Goal: Information Seeking & Learning: Understand process/instructions

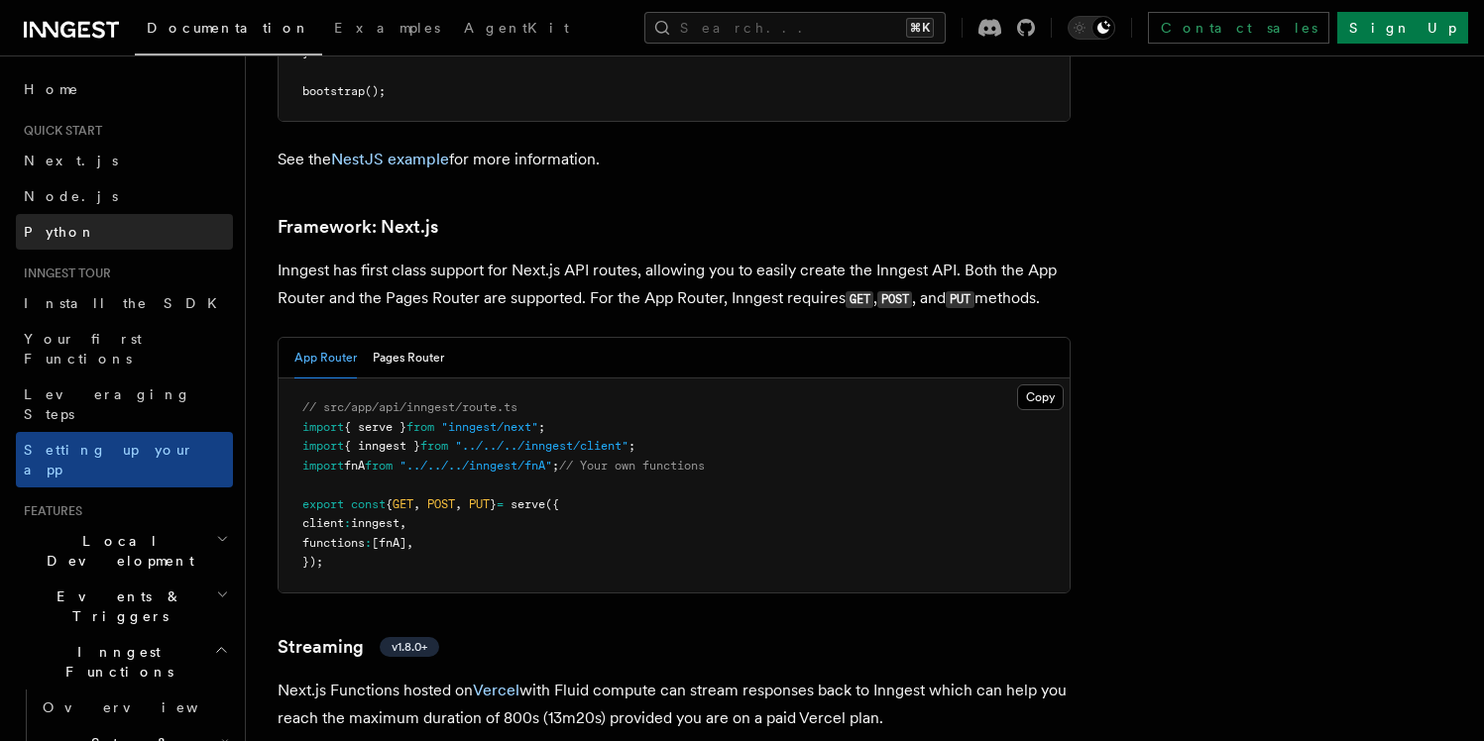
scroll to position [12853, 0]
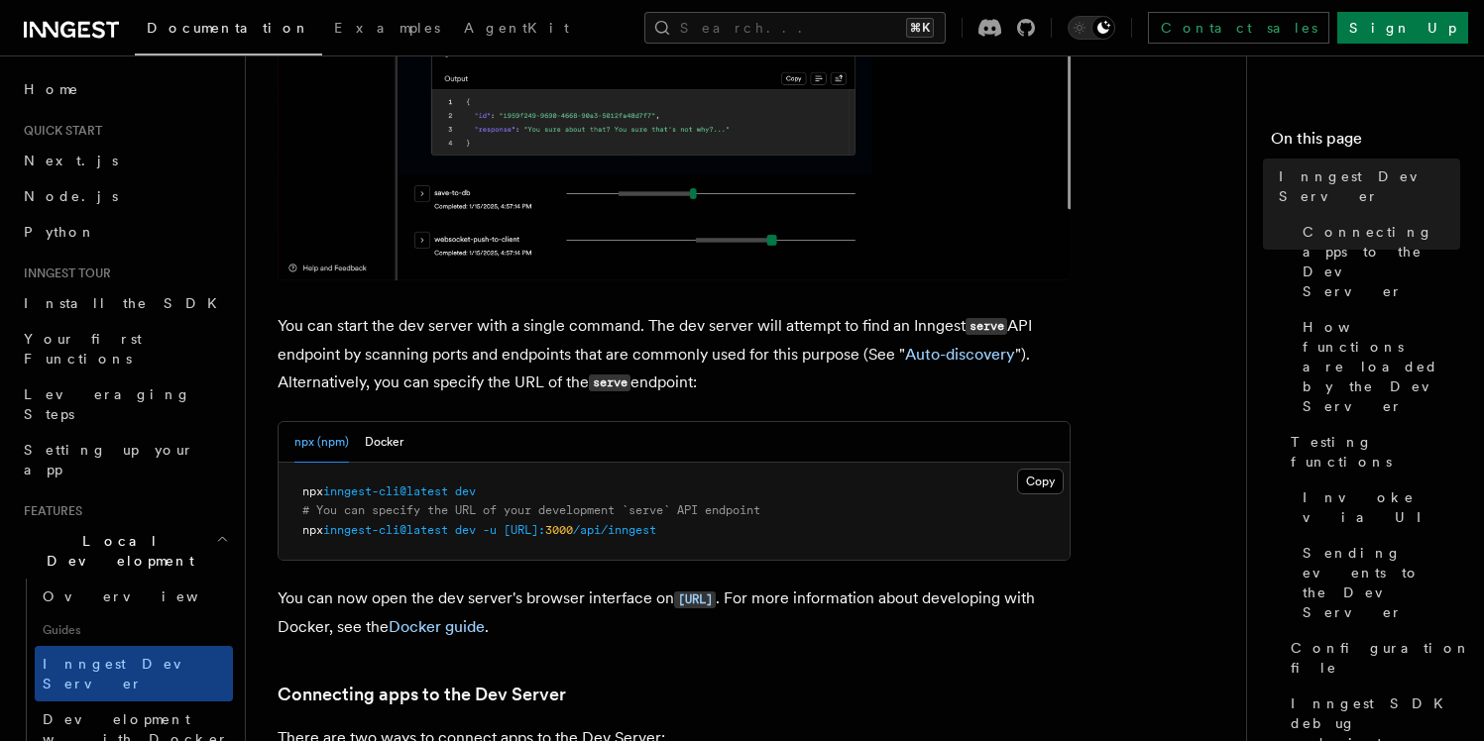
click at [100, 16] on link at bounding box center [71, 28] width 95 height 28
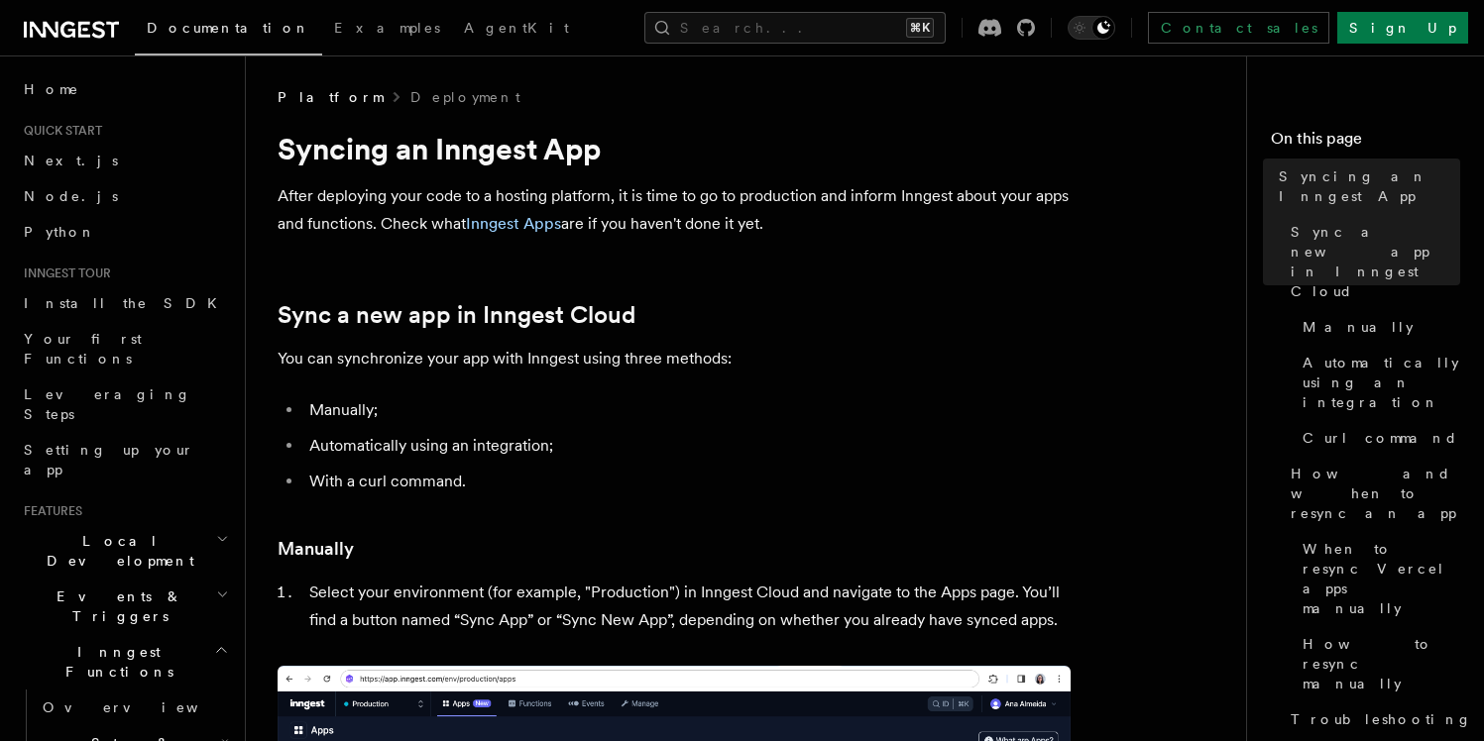
click at [354, 403] on li "Manually;" at bounding box center [686, 410] width 767 height 28
click at [510, 221] on link "Inngest Apps" at bounding box center [513, 223] width 95 height 19
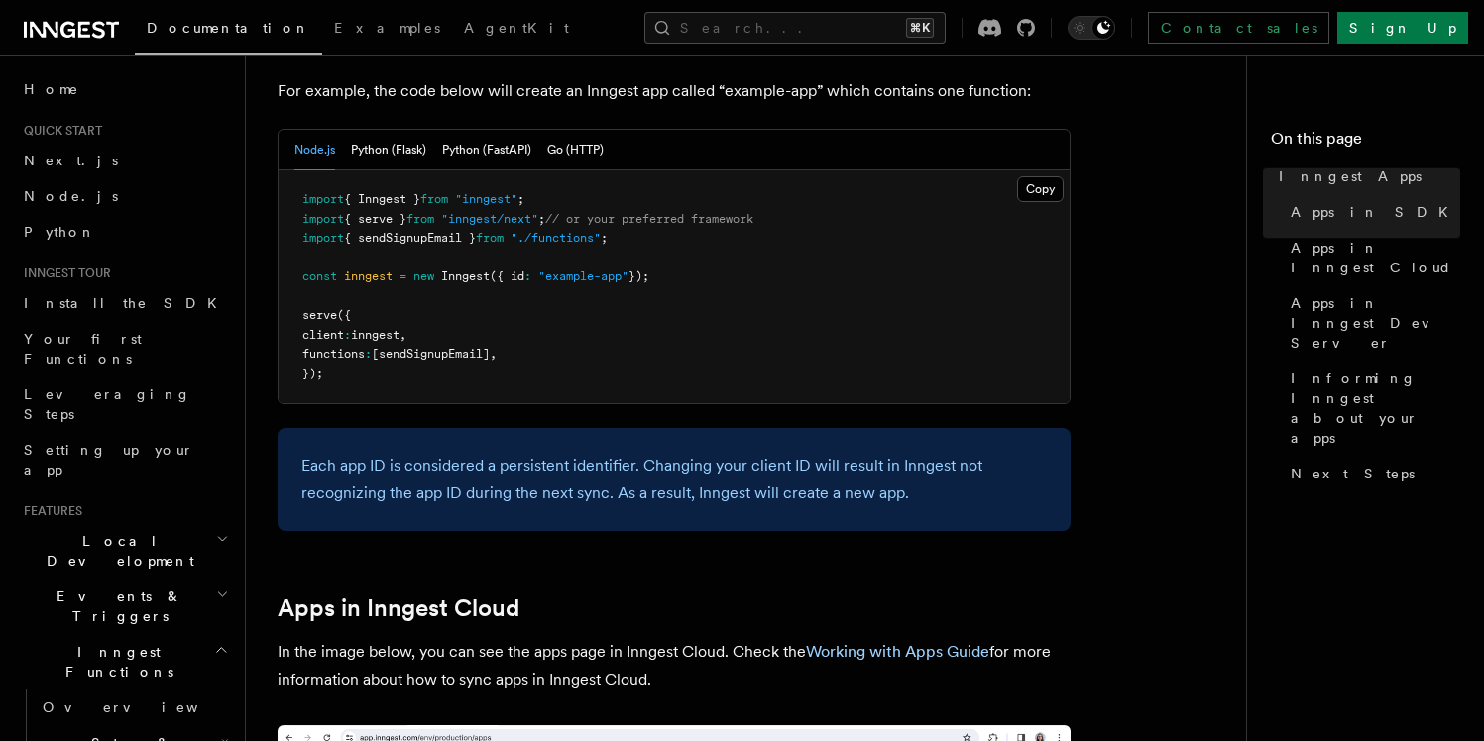
scroll to position [1131, 0]
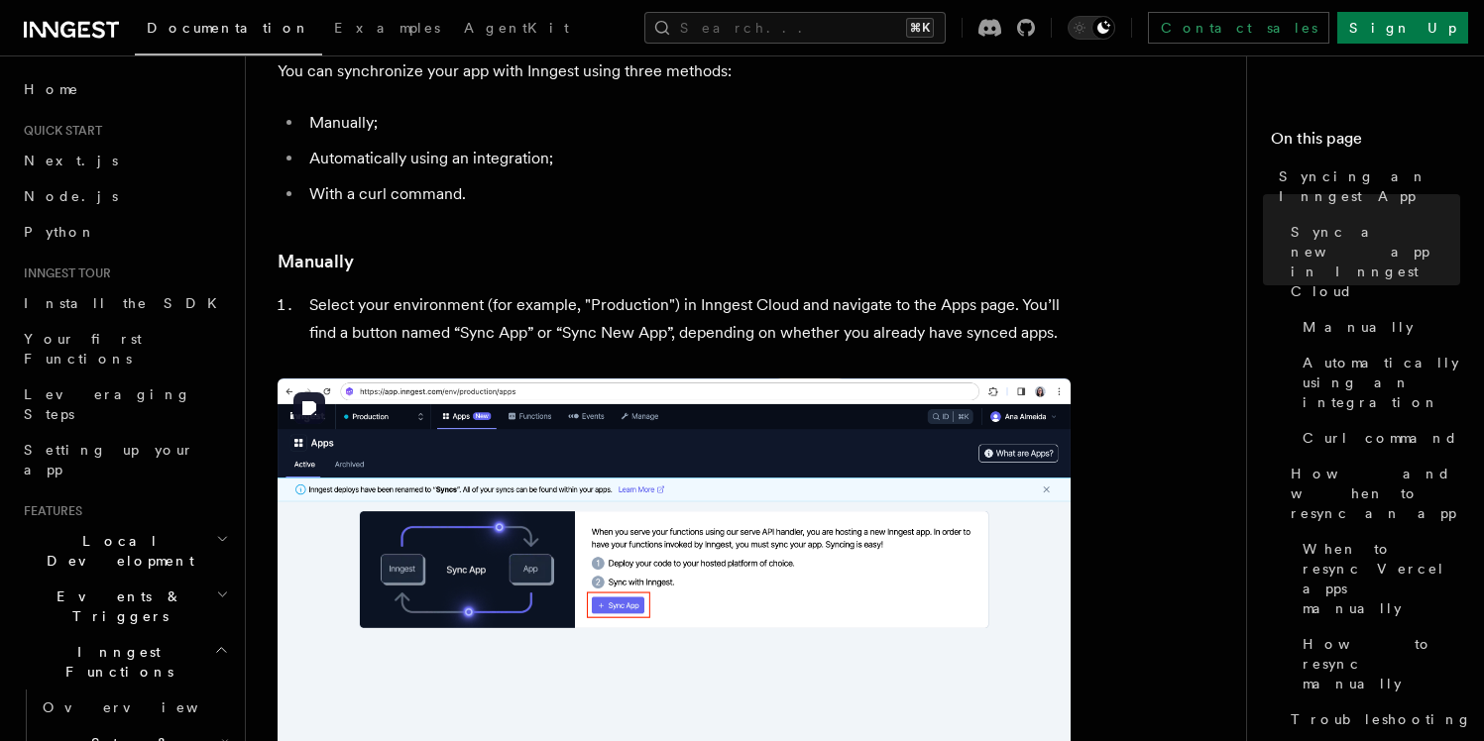
scroll to position [291, 0]
